Goal: Communication & Community: Share content

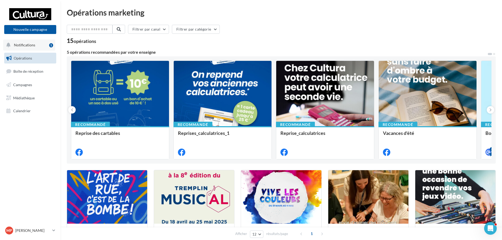
click at [33, 43] on span "Notifications" at bounding box center [24, 45] width 21 height 4
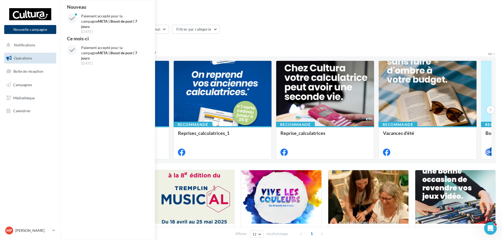
click at [46, 28] on button "Nouvelle campagne" at bounding box center [30, 29] width 52 height 9
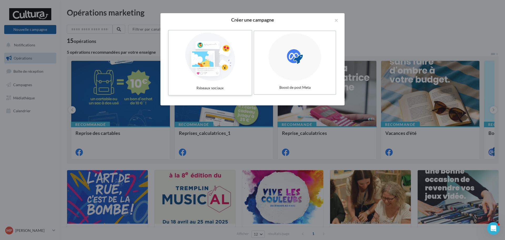
click at [198, 69] on div at bounding box center [210, 57] width 79 height 48
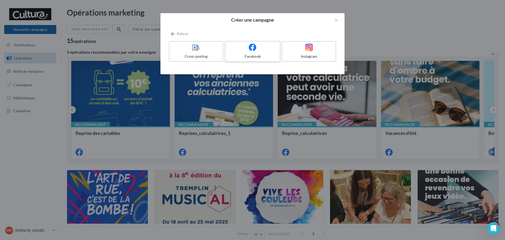
click at [257, 51] on div at bounding box center [253, 47] width 50 height 8
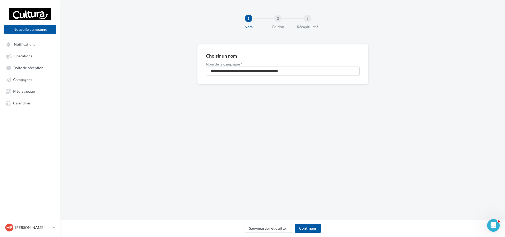
drag, startPoint x: 310, startPoint y: 81, endPoint x: 318, endPoint y: 70, distance: 12.9
click at [309, 77] on div "**********" at bounding box center [282, 64] width 171 height 40
drag, startPoint x: 145, startPoint y: 60, endPoint x: 5, endPoint y: 40, distance: 141.8
click at [0, 52] on div "Nouvelle campagne Nouvelle campagne Notifications Opérations Boîte de réception…" at bounding box center [252, 118] width 505 height 237
type input "**********"
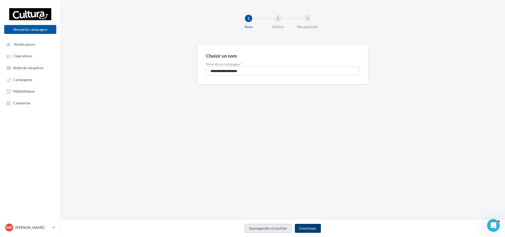
click at [299, 228] on button "Continuer" at bounding box center [308, 228] width 26 height 9
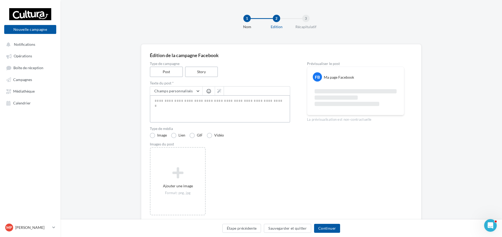
click at [225, 108] on textarea at bounding box center [220, 108] width 140 height 27
click at [295, 226] on button "Sauvegarder et quitter" at bounding box center [287, 228] width 47 height 9
